Goal: Task Accomplishment & Management: Use online tool/utility

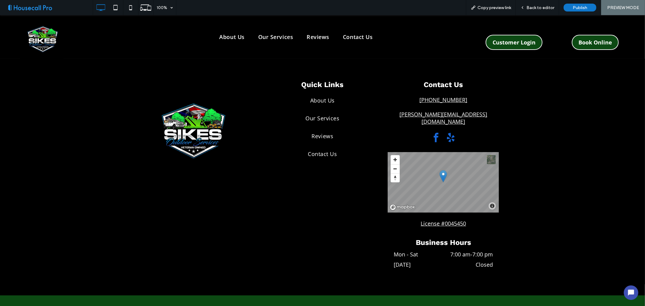
scroll to position [1814, 0]
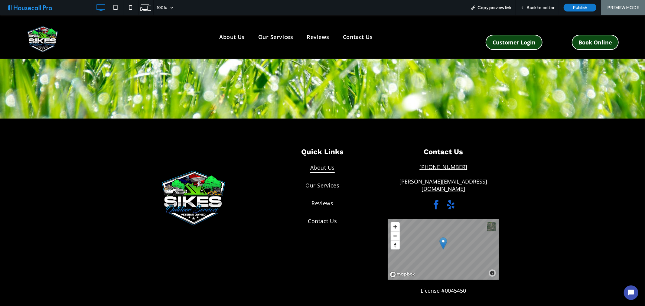
click at [321, 162] on span "About Us" at bounding box center [322, 167] width 24 height 11
click at [537, 8] on span "Back to editor" at bounding box center [540, 7] width 28 height 5
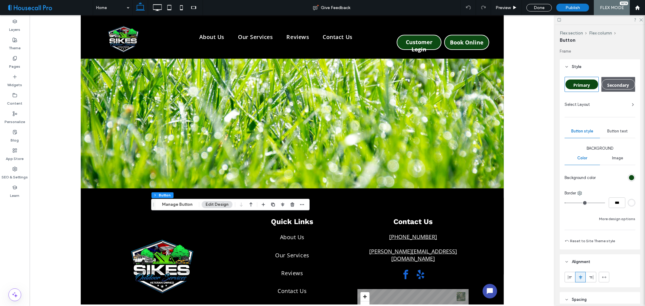
type input "**"
click at [612, 132] on span "Button text" at bounding box center [617, 131] width 21 height 5
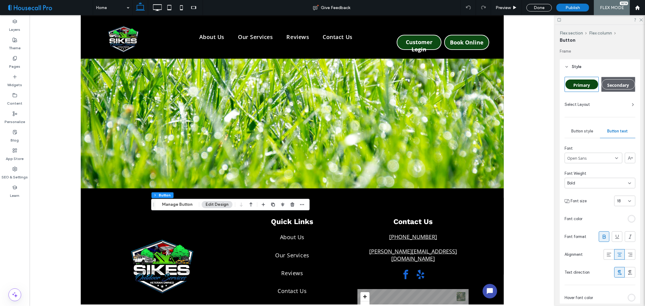
click at [582, 132] on span "Button style" at bounding box center [582, 131] width 22 height 5
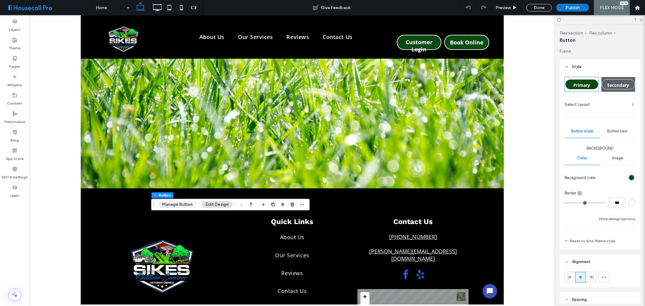
click at [177, 203] on button "Manage Button" at bounding box center [177, 204] width 38 height 7
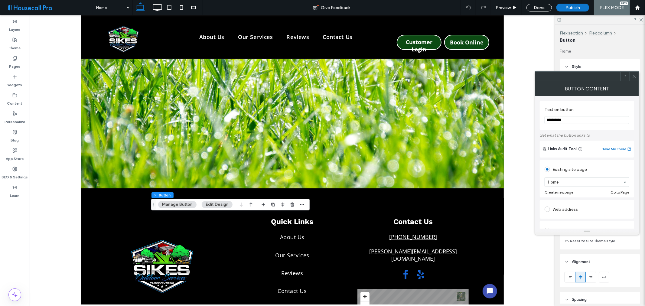
click at [601, 161] on div "Existing site page Home Create new page Go to Page" at bounding box center [587, 178] width 94 height 37
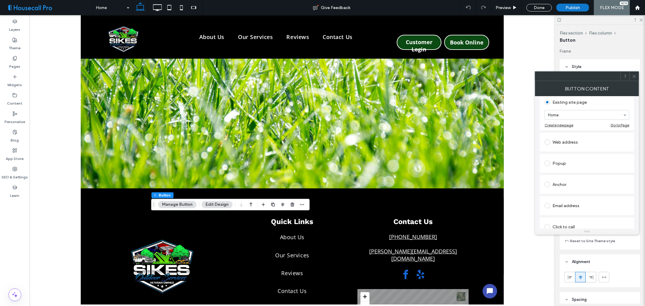
scroll to position [96, 0]
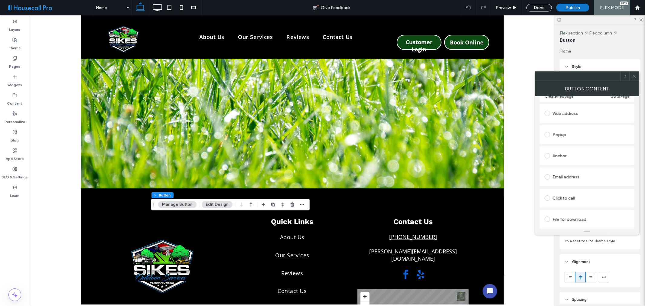
click at [547, 155] on span at bounding box center [546, 155] width 5 height 5
click at [567, 172] on span "Anchor:" at bounding box center [585, 172] width 82 height 6
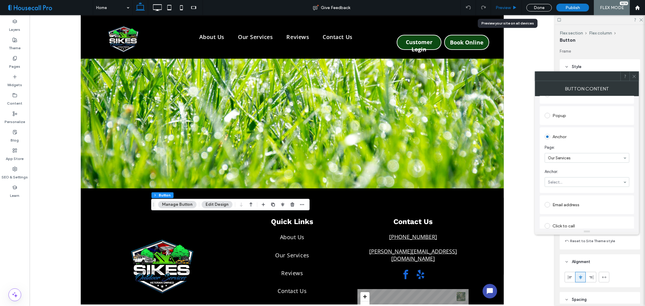
click at [506, 8] on span "Preview" at bounding box center [502, 7] width 15 height 5
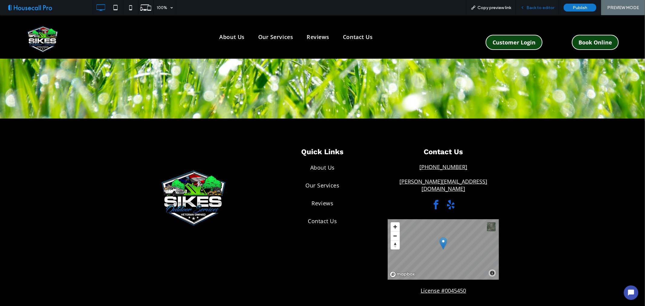
click at [540, 4] on div "Back to editor" at bounding box center [537, 7] width 43 height 15
click at [536, 7] on span "Back to editor" at bounding box center [540, 7] width 28 height 5
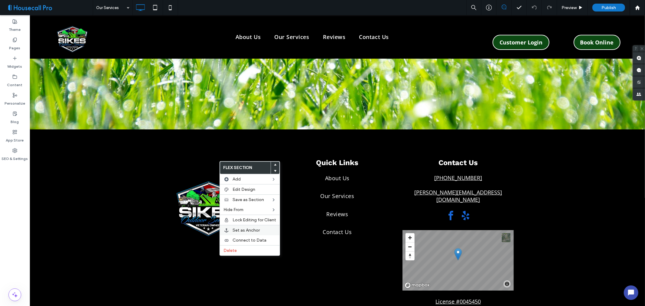
click at [251, 229] on span "Set as Anchor" at bounding box center [245, 230] width 27 height 5
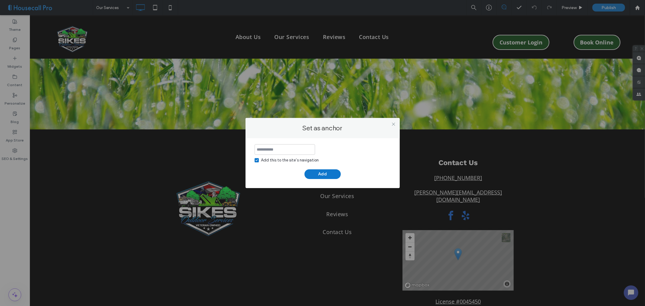
click at [283, 152] on input at bounding box center [285, 149] width 60 height 11
click at [394, 124] on icon at bounding box center [393, 124] width 5 height 5
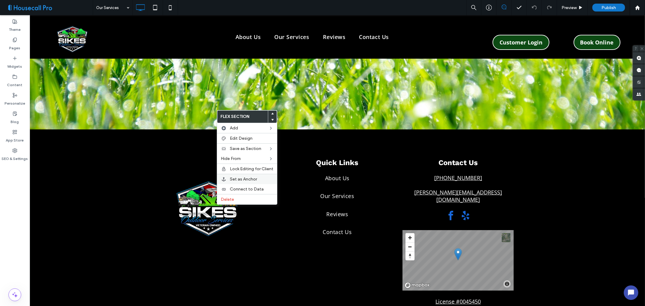
click at [251, 180] on span "Set as Anchor" at bounding box center [243, 179] width 27 height 5
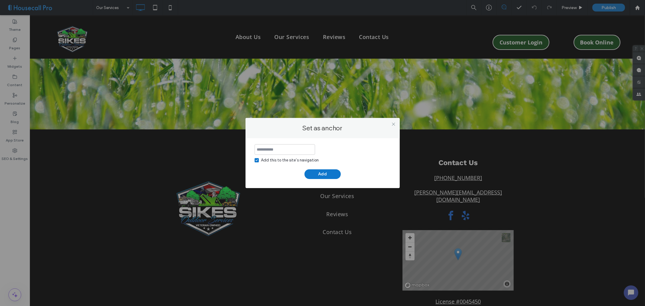
click at [292, 150] on input at bounding box center [285, 149] width 60 height 11
type input "*"
type input "**********"
click at [322, 172] on button "Add" at bounding box center [322, 174] width 36 height 10
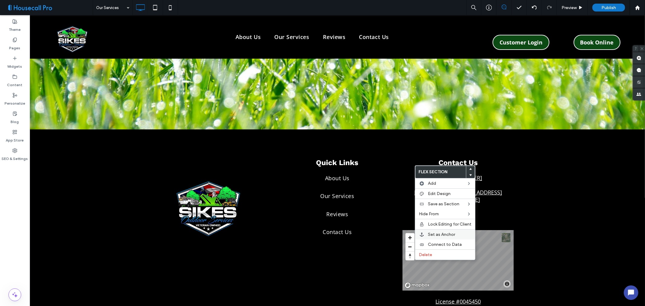
click at [451, 236] on span "Set as Anchor" at bounding box center [441, 234] width 27 height 5
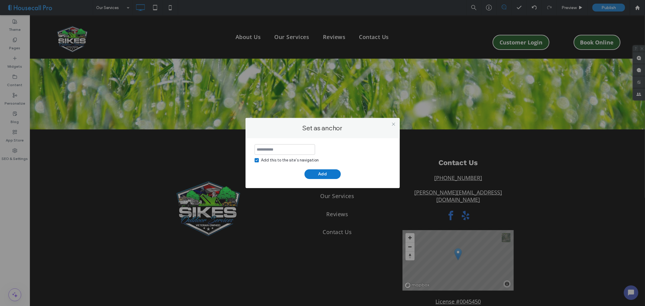
click at [269, 144] on div "Add this to the site’s navigation Add" at bounding box center [322, 163] width 154 height 50
click at [290, 147] on input at bounding box center [285, 149] width 60 height 11
type input "**********"
click at [325, 174] on button "Add" at bounding box center [322, 174] width 36 height 10
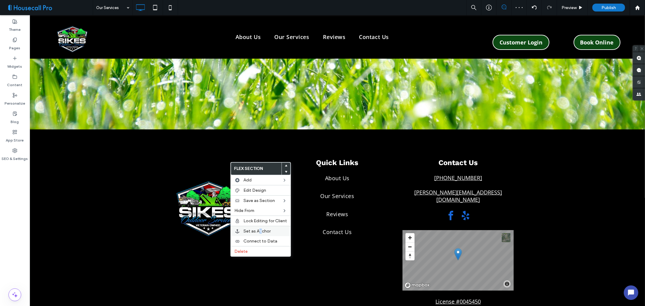
click at [260, 229] on span "Set as Anchor" at bounding box center [256, 231] width 27 height 5
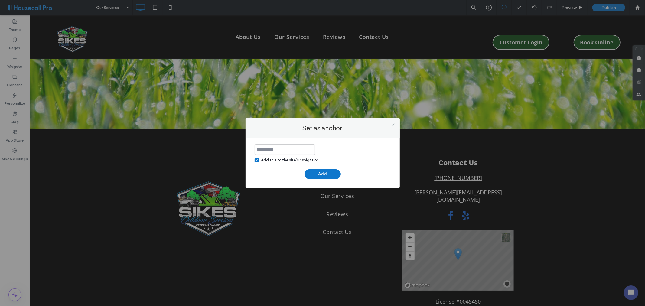
click at [299, 148] on input at bounding box center [285, 149] width 60 height 11
type input "**********"
click at [324, 177] on button "Add" at bounding box center [322, 174] width 36 height 10
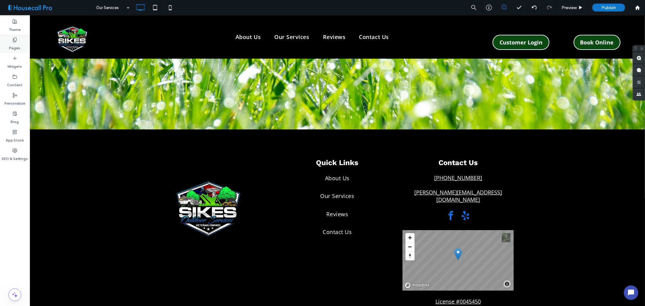
click at [10, 38] on div "Pages" at bounding box center [15, 44] width 30 height 18
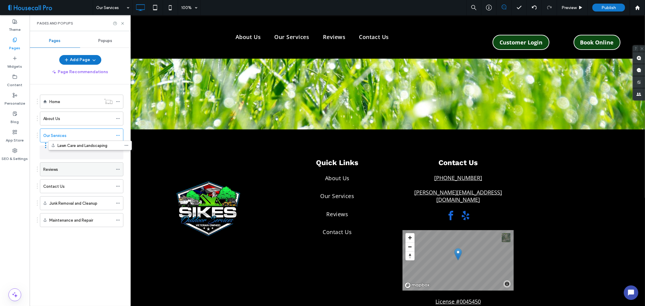
drag, startPoint x: 86, startPoint y: 185, endPoint x: 96, endPoint y: 148, distance: 38.0
drag, startPoint x: 77, startPoint y: 149, endPoint x: 98, endPoint y: 136, distance: 24.6
drag, startPoint x: 67, startPoint y: 201, endPoint x: 91, endPoint y: 147, distance: 59.4
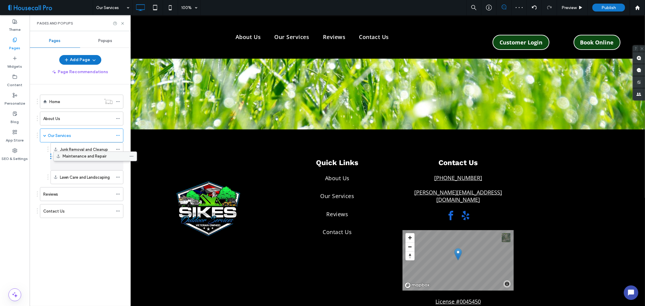
drag, startPoint x: 76, startPoint y: 211, endPoint x: 89, endPoint y: 155, distance: 57.8
drag, startPoint x: 83, startPoint y: 176, endPoint x: 87, endPoint y: 149, distance: 26.6
click at [123, 25] on icon at bounding box center [122, 23] width 5 height 5
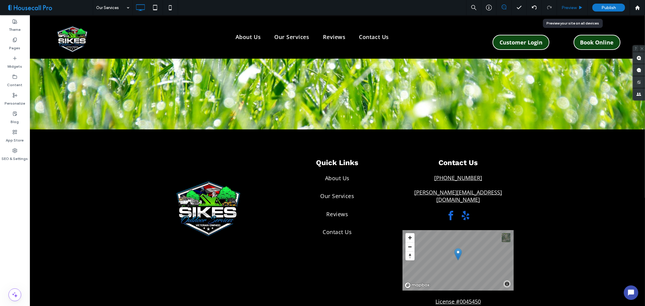
click at [572, 8] on span "Preview" at bounding box center [568, 7] width 15 height 5
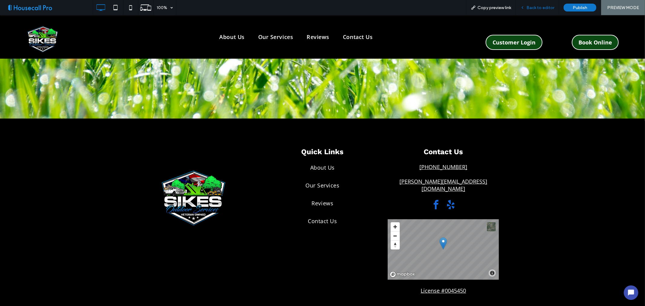
click at [540, 8] on span "Back to editor" at bounding box center [540, 7] width 28 height 5
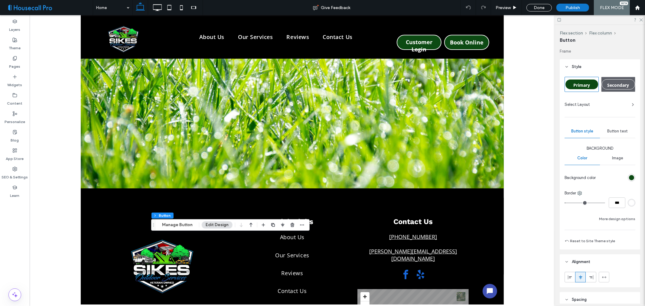
type input "**"
click at [177, 222] on button "Manage Button" at bounding box center [177, 224] width 38 height 7
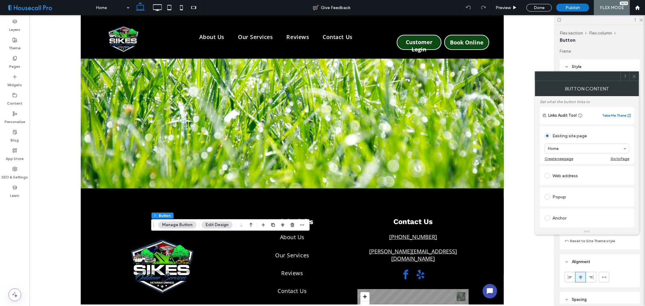
scroll to position [96, 0]
click at [576, 154] on div "Anchor" at bounding box center [586, 156] width 85 height 10
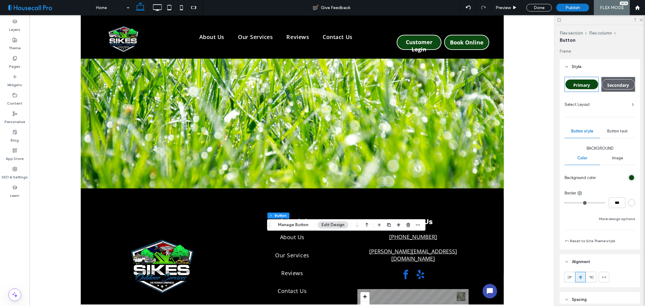
type input "**"
click at [303, 222] on button "Manage Button" at bounding box center [293, 224] width 38 height 7
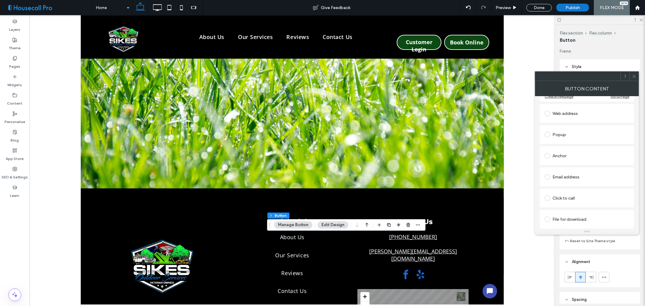
click at [579, 157] on div "Anchor" at bounding box center [586, 156] width 85 height 10
drag, startPoint x: 572, startPoint y: 188, endPoint x: 589, endPoint y: 180, distance: 18.1
drag, startPoint x: 572, startPoint y: 201, endPoint x: 542, endPoint y: 206, distance: 30.6
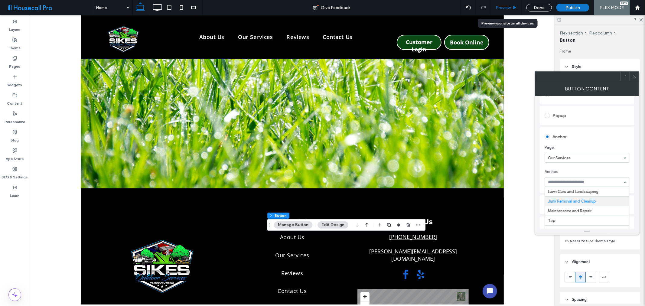
click at [504, 8] on span "Preview" at bounding box center [502, 7] width 15 height 5
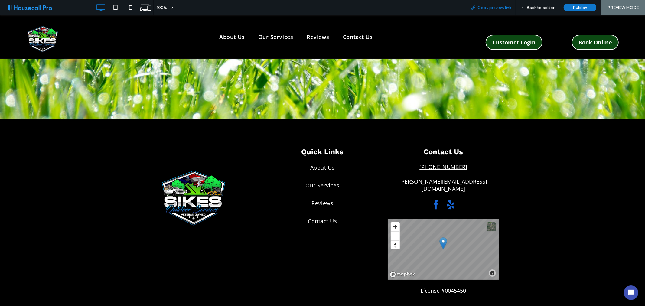
click at [501, 6] on span "Copy preview link" at bounding box center [494, 7] width 34 height 5
click at [533, 8] on span "Back to editor" at bounding box center [540, 7] width 28 height 5
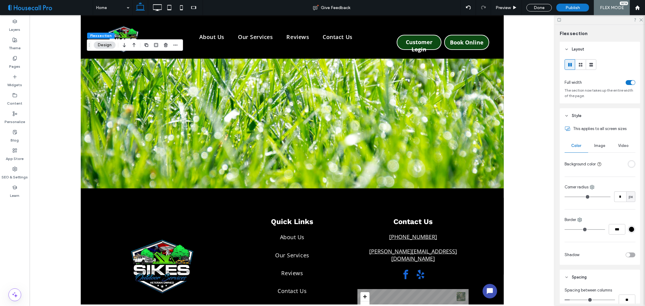
click at [71, 242] on div at bounding box center [292, 159] width 525 height 289
click at [13, 64] on label "Pages" at bounding box center [14, 65] width 11 height 8
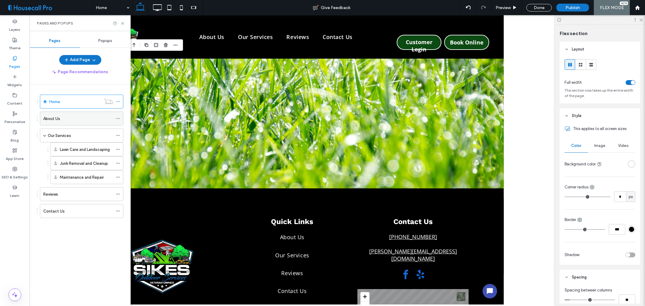
click at [63, 119] on div "About Us" at bounding box center [78, 118] width 70 height 6
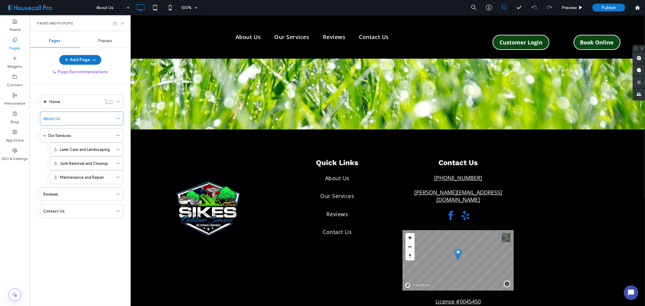
click at [55, 253] on div "Home About Us Our Services Lawn Care and Landscaping Junk Removal and Cleanup M…" at bounding box center [84, 193] width 94 height 219
click at [52, 252] on div "Home About Us Our Services Lawn Care and Landscaping Junk Removal and Cleanup M…" at bounding box center [84, 193] width 94 height 219
click at [571, 5] on span "Preview" at bounding box center [568, 7] width 15 height 5
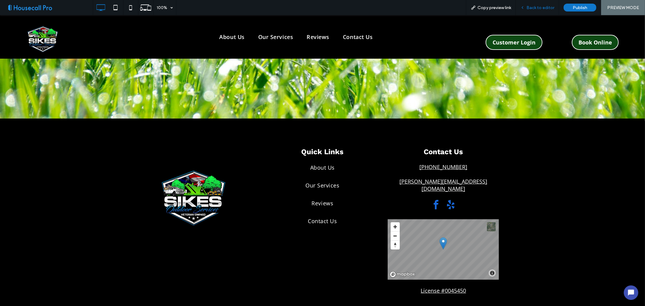
click at [541, 8] on span "Back to editor" at bounding box center [540, 7] width 28 height 5
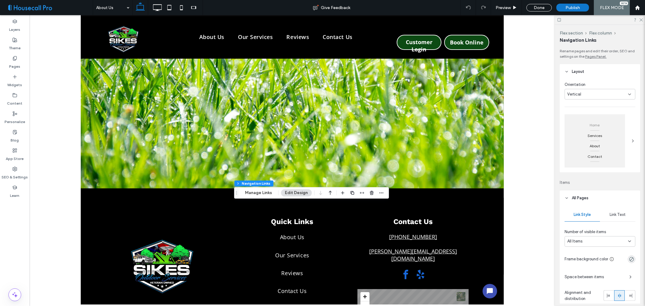
type input "*"
type input "**"
click at [253, 192] on button "Manage Links" at bounding box center [258, 192] width 35 height 7
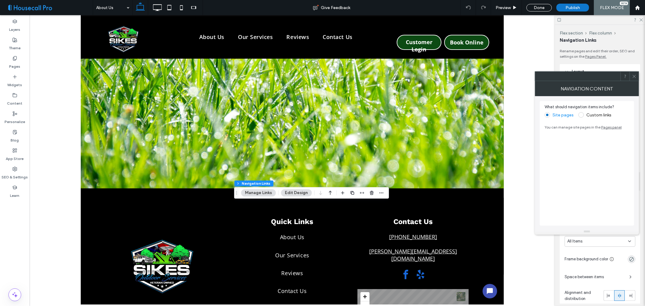
click at [634, 77] on icon at bounding box center [634, 76] width 5 height 5
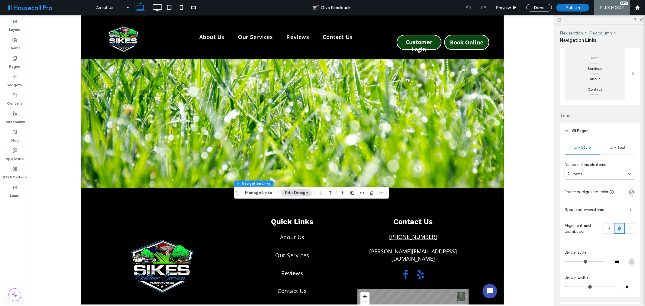
scroll to position [101, 0]
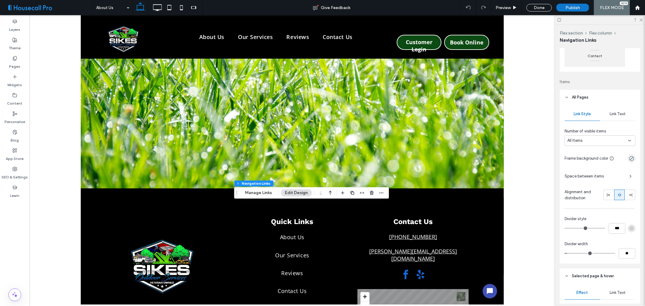
click at [615, 113] on span "Link Text" at bounding box center [617, 114] width 16 height 5
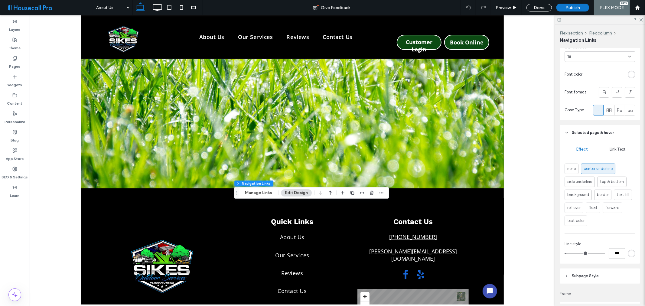
scroll to position [313, 0]
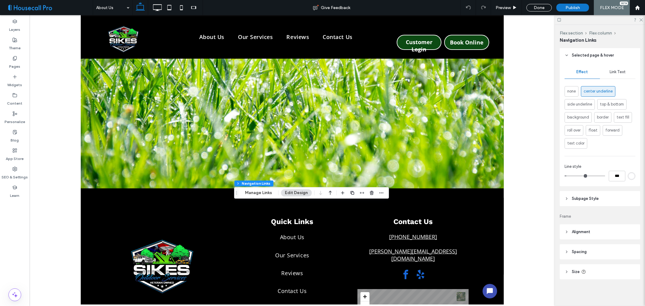
click at [596, 198] on span "Subpage Style" at bounding box center [585, 199] width 27 height 6
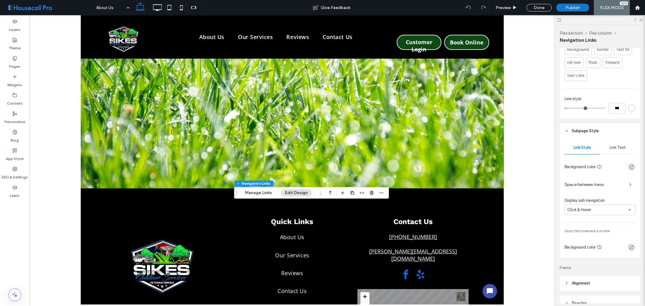
click at [619, 147] on span "Link Text" at bounding box center [617, 147] width 16 height 5
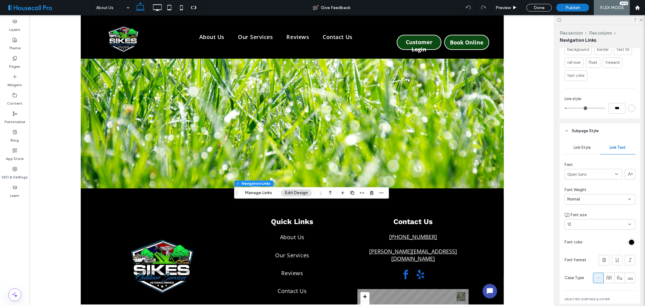
scroll to position [414, 0]
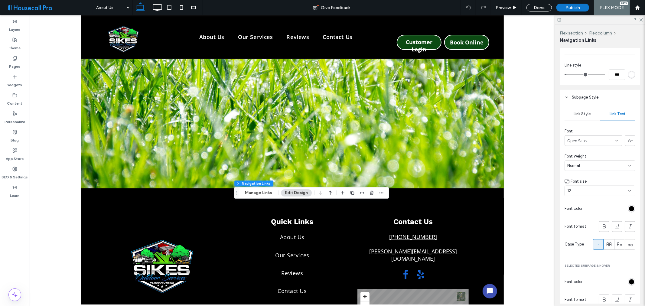
click at [628, 213] on div at bounding box center [632, 209] width 8 height 8
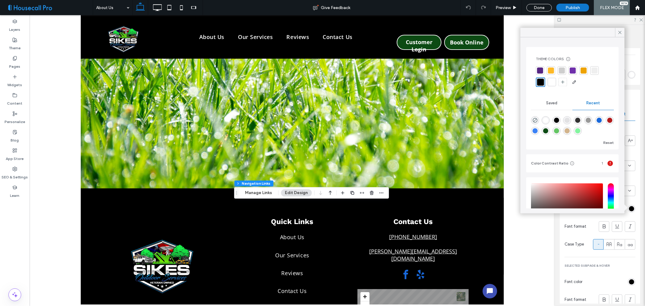
click at [629, 209] on div "rgb(0, 0, 0)" at bounding box center [631, 208] width 5 height 5
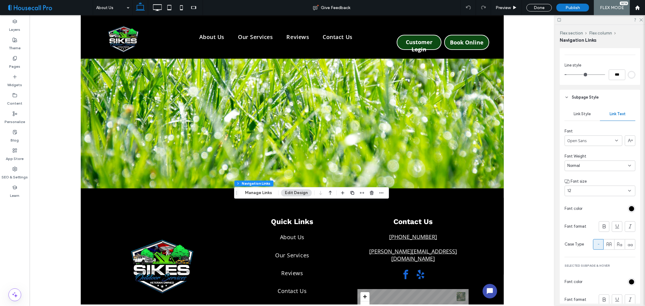
click at [628, 206] on div "rgb(0, 0, 0)" at bounding box center [632, 209] width 8 height 8
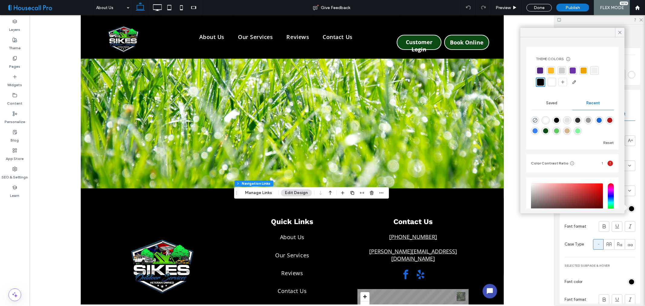
click at [548, 118] on div "rgba(255, 255, 255, 1)" at bounding box center [545, 120] width 5 height 5
type input "*"
type input "*******"
type input "*"
click at [621, 31] on icon at bounding box center [619, 32] width 5 height 5
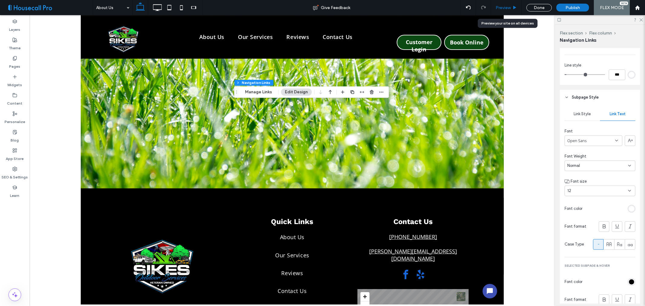
click at [510, 5] on span "Preview" at bounding box center [502, 7] width 15 height 5
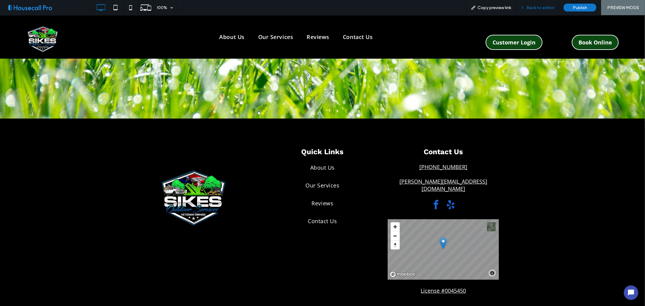
click at [543, 6] on span "Back to editor" at bounding box center [540, 7] width 28 height 5
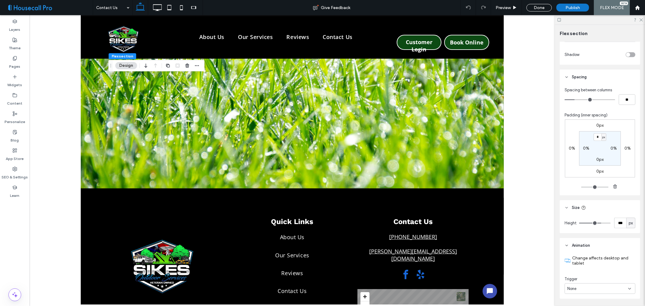
scroll to position [288, 0]
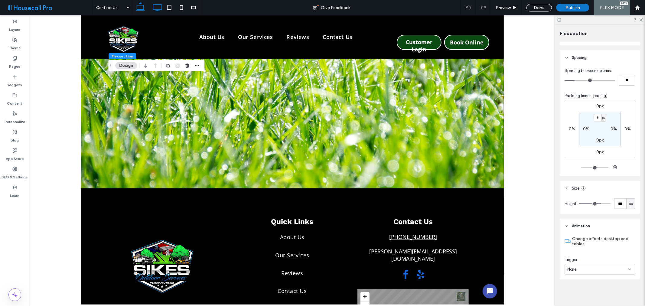
click at [159, 7] on icon at bounding box center [157, 8] width 12 height 12
type input "***"
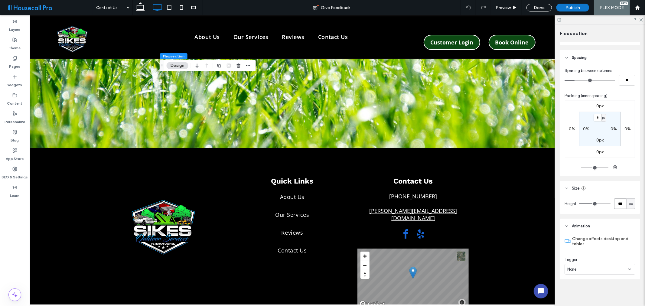
click at [617, 201] on input "***" at bounding box center [620, 203] width 12 height 11
type input "***"
click at [603, 188] on header "Size" at bounding box center [600, 188] width 80 height 15
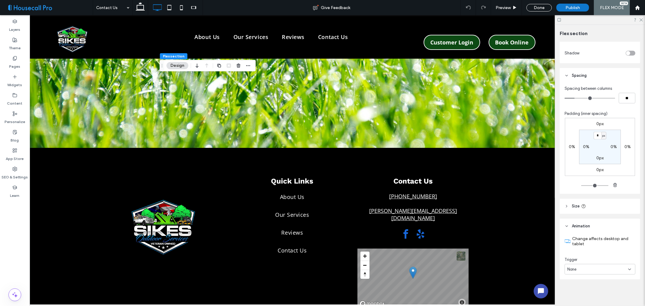
scroll to position [270, 0]
click at [140, 7] on icon at bounding box center [140, 8] width 12 height 12
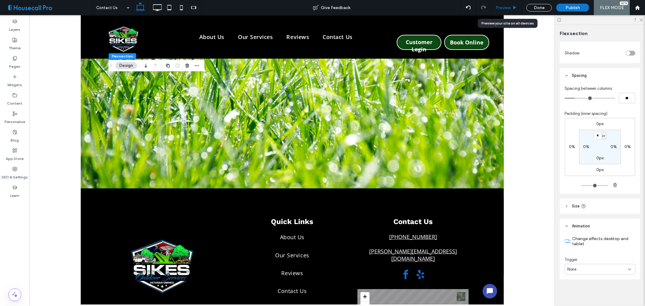
click at [512, 8] on div "Preview" at bounding box center [506, 7] width 31 height 5
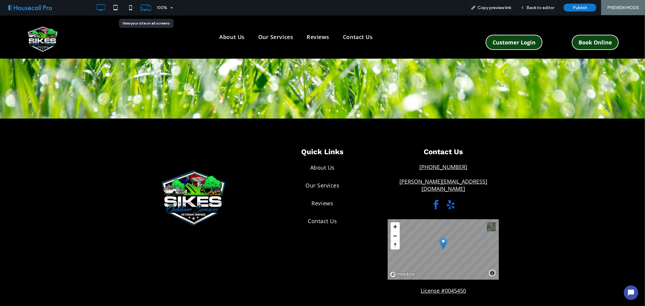
click at [145, 8] on icon at bounding box center [145, 7] width 11 height 11
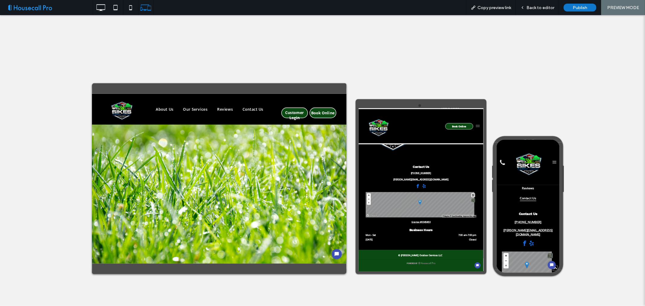
scroll to position [1070, 0]
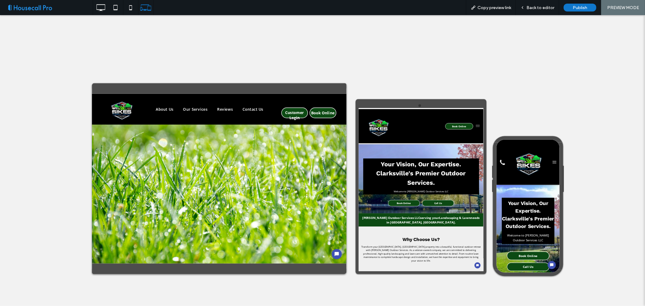
click at [637, 151] on button "menu" at bounding box center [641, 150] width 16 height 16
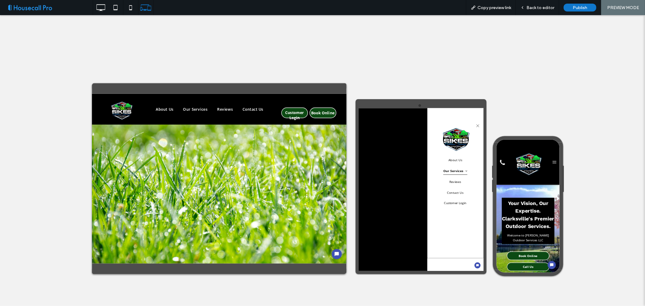
click at [617, 259] on link "Our Services" at bounding box center [588, 257] width 102 height 26
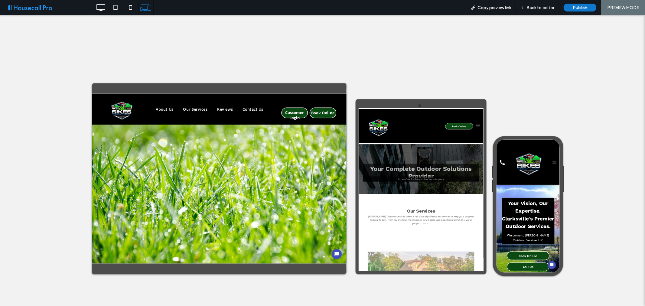
click at [636, 149] on button "menu" at bounding box center [641, 150] width 16 height 16
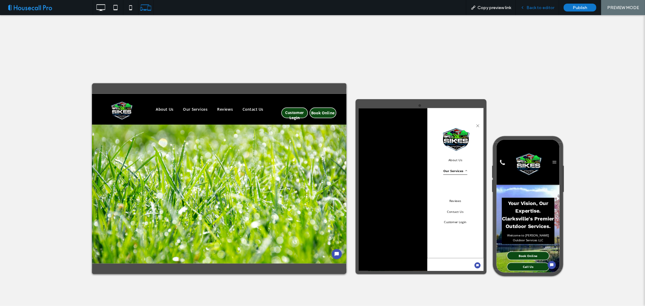
click at [547, 8] on span "Back to editor" at bounding box center [540, 7] width 28 height 5
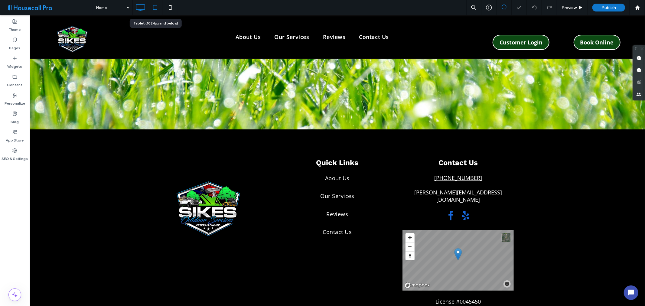
click at [156, 4] on icon at bounding box center [155, 8] width 12 height 12
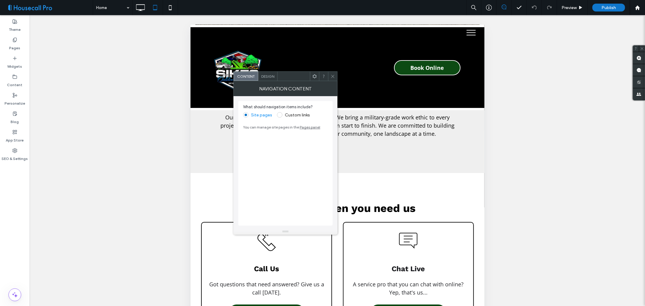
click at [265, 77] on span "Design" at bounding box center [267, 76] width 13 height 5
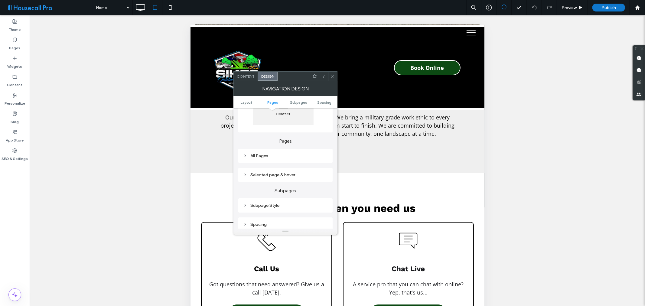
scroll to position [134, 0]
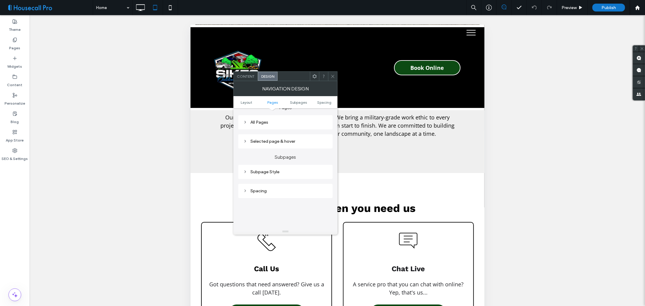
click at [294, 170] on div "Subpage Style" at bounding box center [285, 171] width 85 height 5
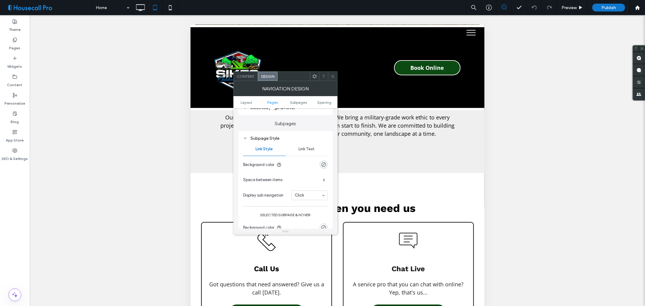
click at [310, 152] on div "Link Text" at bounding box center [306, 148] width 42 height 13
click at [323, 210] on div "rgba(255, 255, 255, 0.5)" at bounding box center [323, 210] width 5 height 5
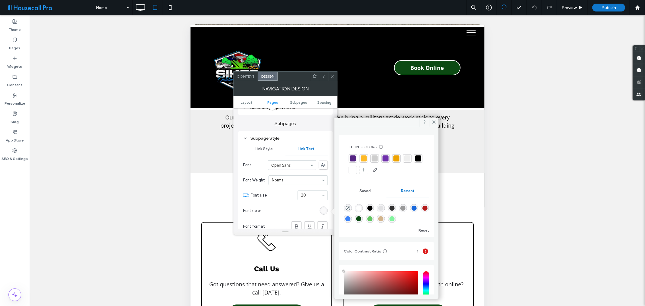
drag, startPoint x: 352, startPoint y: 167, endPoint x: 358, endPoint y: 152, distance: 16.3
click at [415, 161] on div at bounding box center [418, 158] width 6 height 6
click at [433, 123] on use at bounding box center [433, 122] width 3 height 3
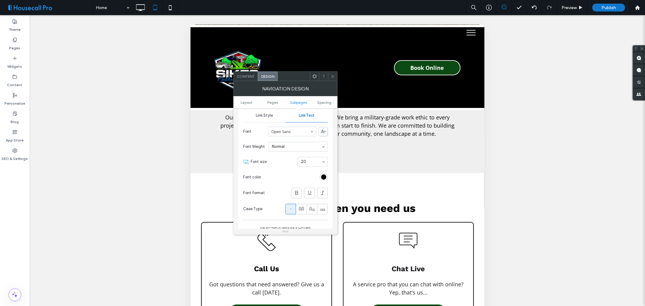
scroll to position [235, 0]
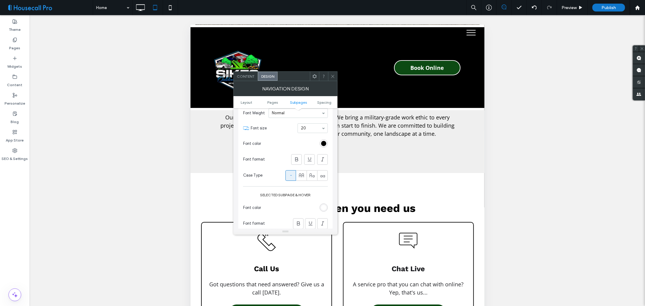
click at [323, 206] on div "rgb(255, 255, 255)" at bounding box center [323, 207] width 5 height 5
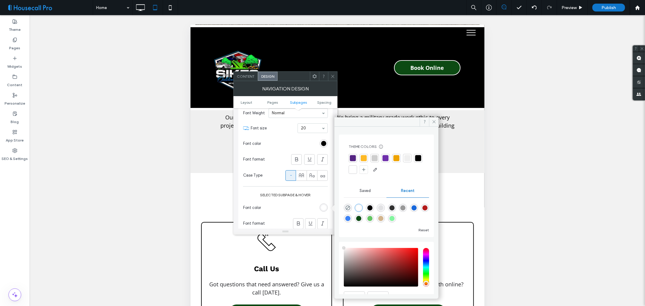
click at [415, 161] on div at bounding box center [418, 158] width 6 height 6
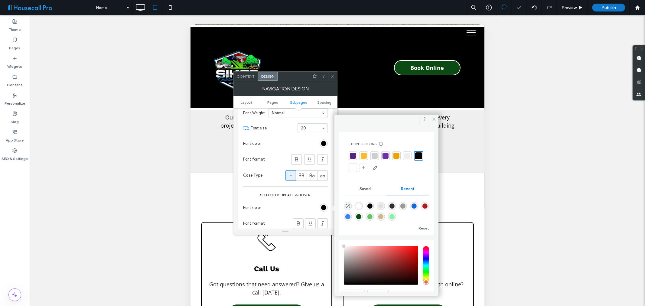
click at [433, 121] on icon at bounding box center [434, 119] width 5 height 5
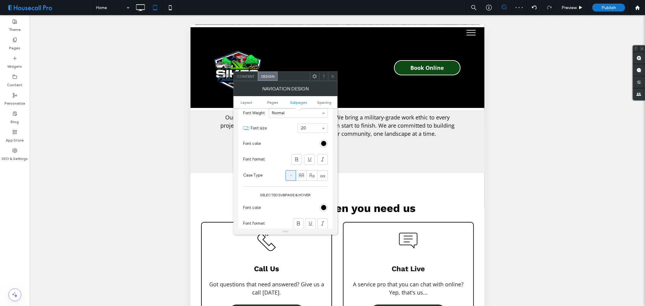
click at [333, 75] on use at bounding box center [332, 76] width 3 height 3
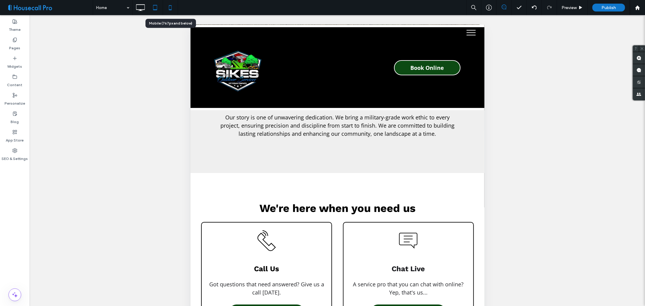
click at [173, 5] on icon at bounding box center [170, 8] width 12 height 12
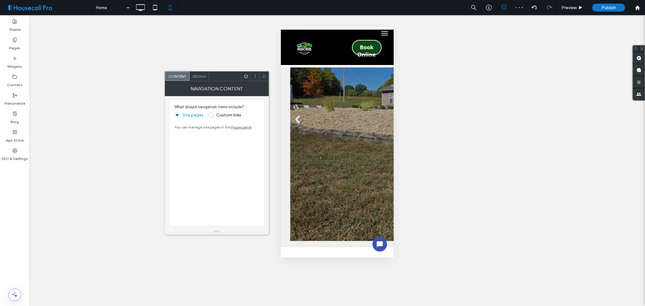
click at [198, 78] on span "Design" at bounding box center [199, 76] width 13 height 5
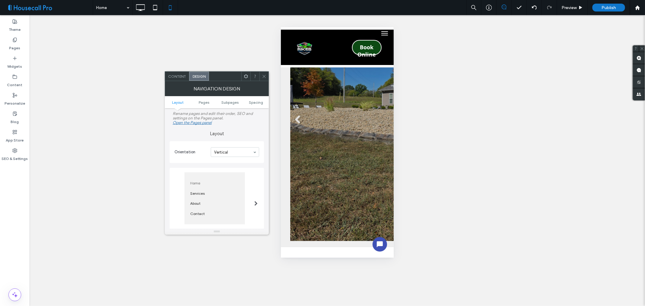
scroll to position [101, 0]
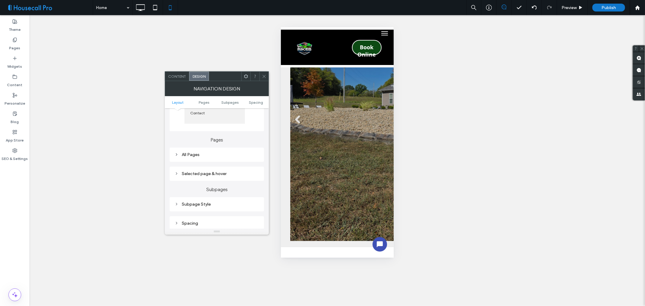
click at [228, 172] on div "Selected page & hover" at bounding box center [216, 173] width 85 height 5
click at [210, 203] on div "Subpage Style" at bounding box center [216, 204] width 85 height 5
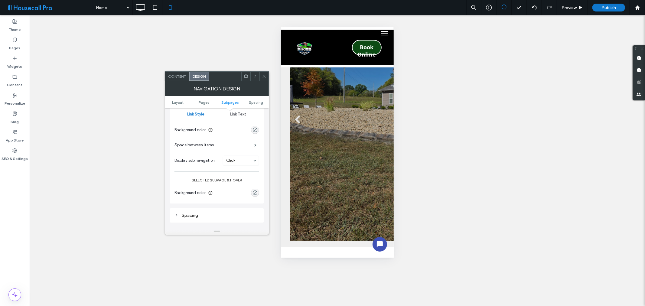
scroll to position [168, 0]
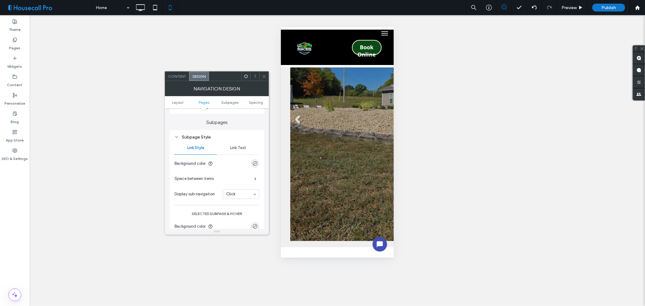
click at [236, 146] on span "Link Text" at bounding box center [238, 147] width 16 height 5
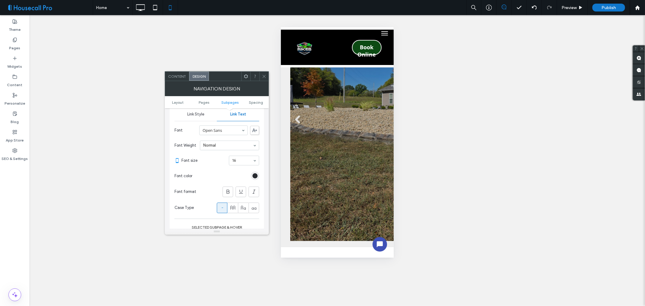
click at [262, 75] on icon at bounding box center [264, 76] width 5 height 5
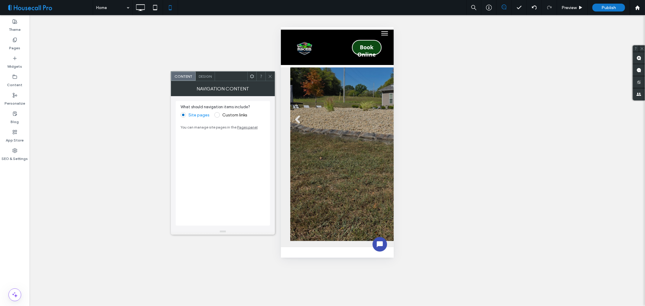
click at [206, 74] on span "Design" at bounding box center [205, 76] width 13 height 5
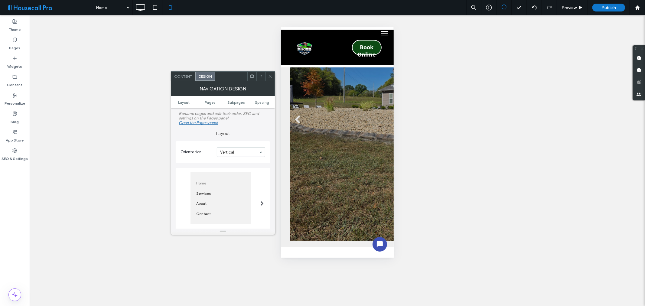
scroll to position [134, 0]
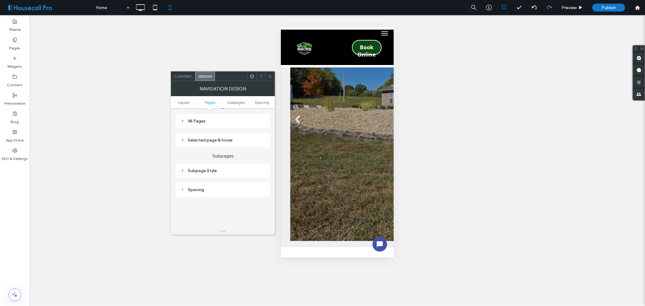
click at [222, 171] on div "Subpage Style" at bounding box center [222, 170] width 85 height 5
click at [270, 80] on span at bounding box center [270, 76] width 5 height 9
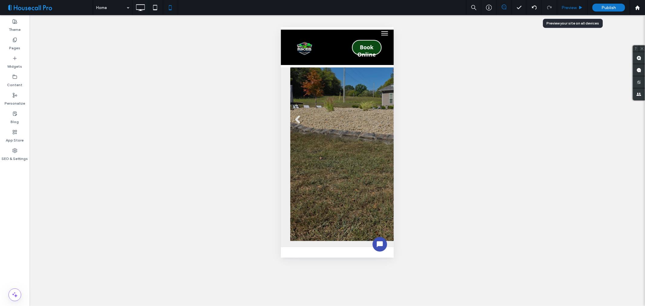
click at [570, 10] on div "Preview" at bounding box center [572, 7] width 31 height 15
click at [572, 7] on span "Preview" at bounding box center [568, 7] width 15 height 5
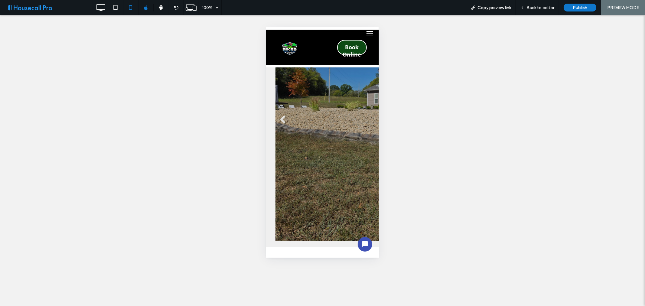
drag, startPoint x: 37, startPoint y: 277, endPoint x: 34, endPoint y: 267, distance: 10.4
